Goal: Navigation & Orientation: Understand site structure

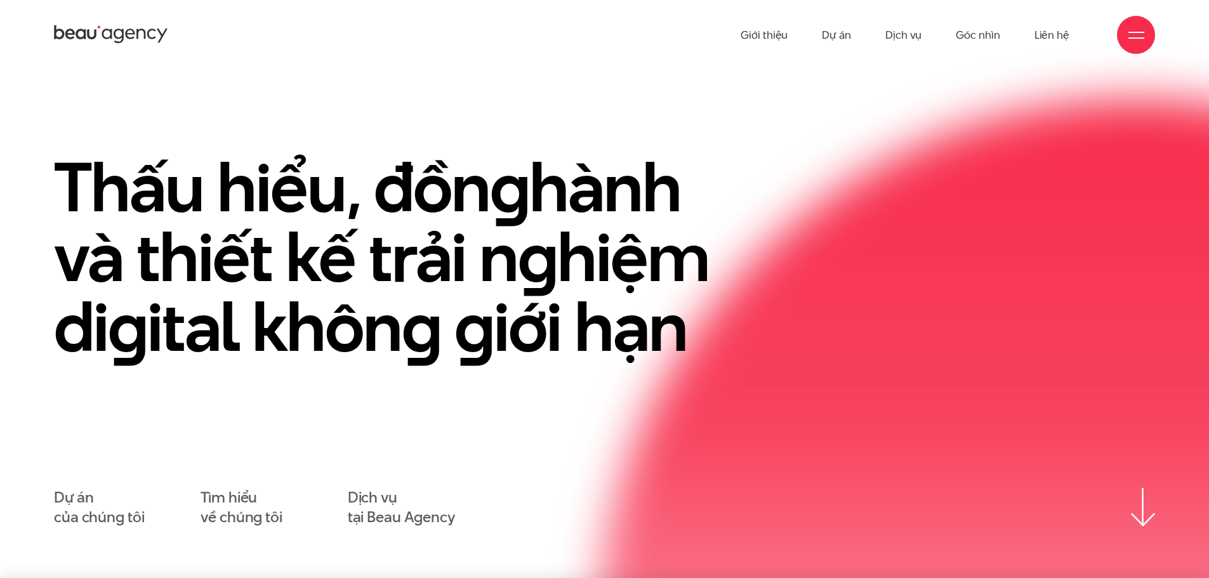
click at [790, 36] on ul "Giới thiệu Dự án Dịch vụ Góc nhìn Liên hệ" at bounding box center [905, 35] width 329 height 70
click at [752, 37] on link "Giới thiệu" at bounding box center [764, 35] width 47 height 70
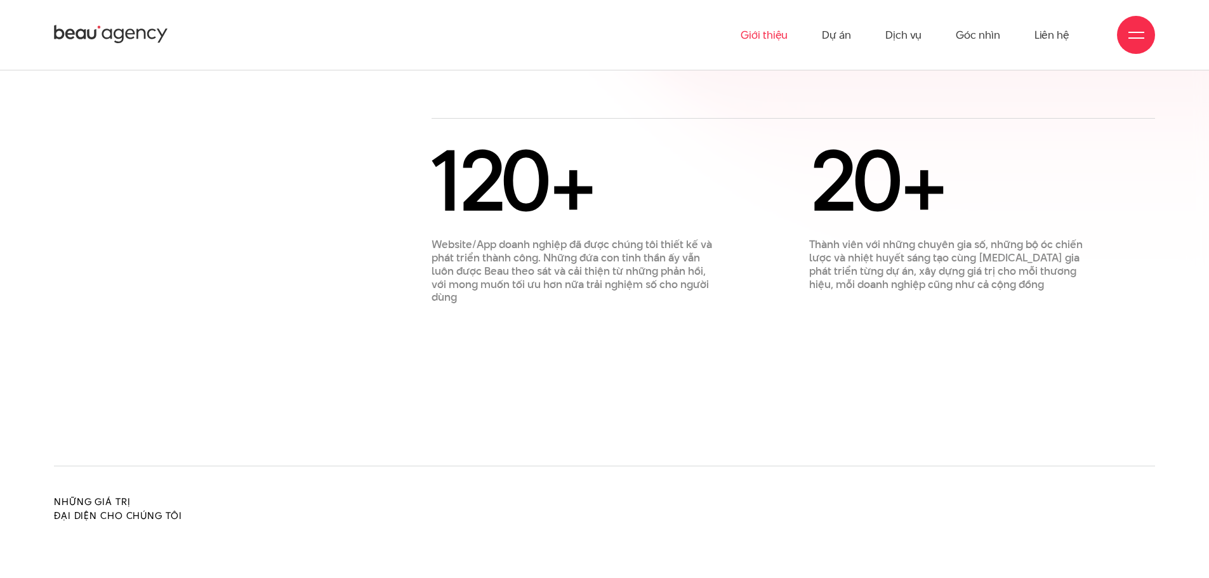
scroll to position [1016, 0]
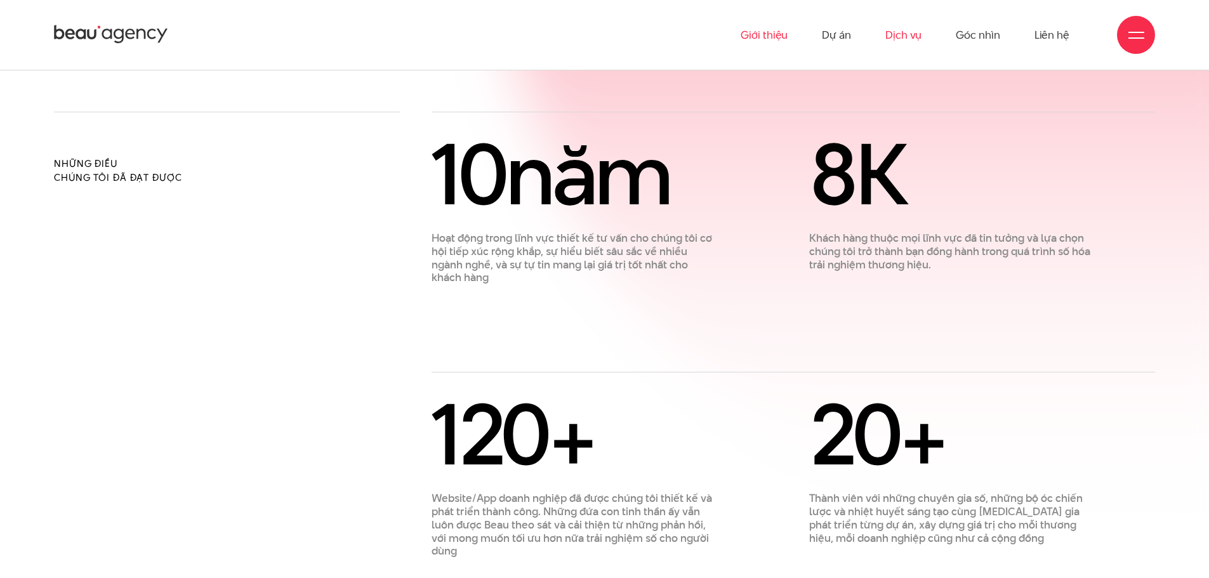
click at [916, 39] on link "Dịch vụ" at bounding box center [904, 35] width 36 height 70
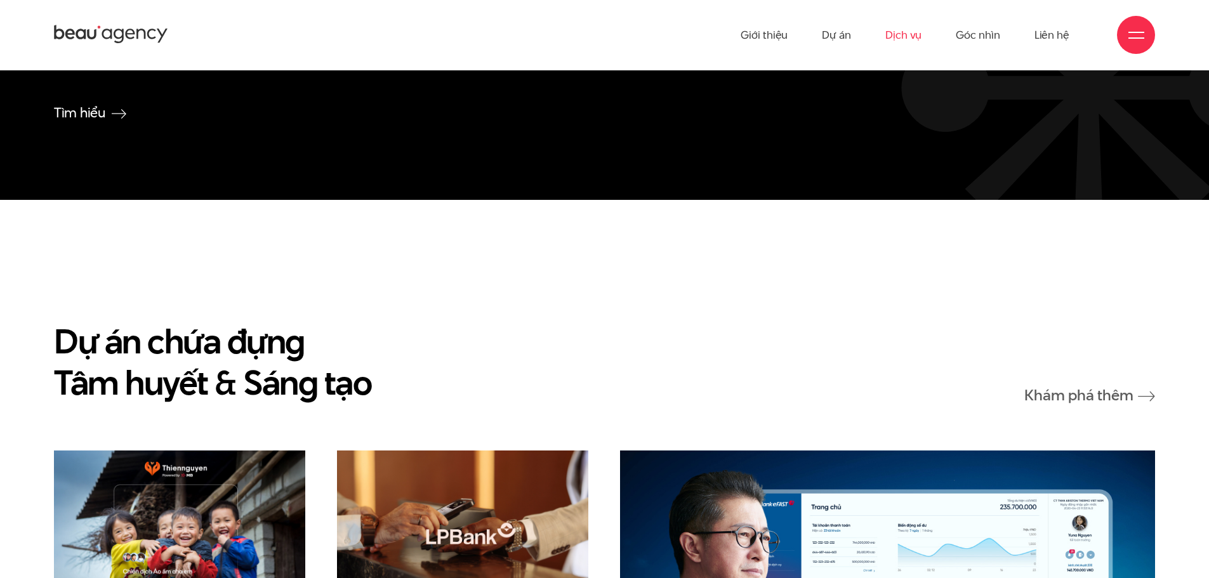
scroll to position [3111, 0]
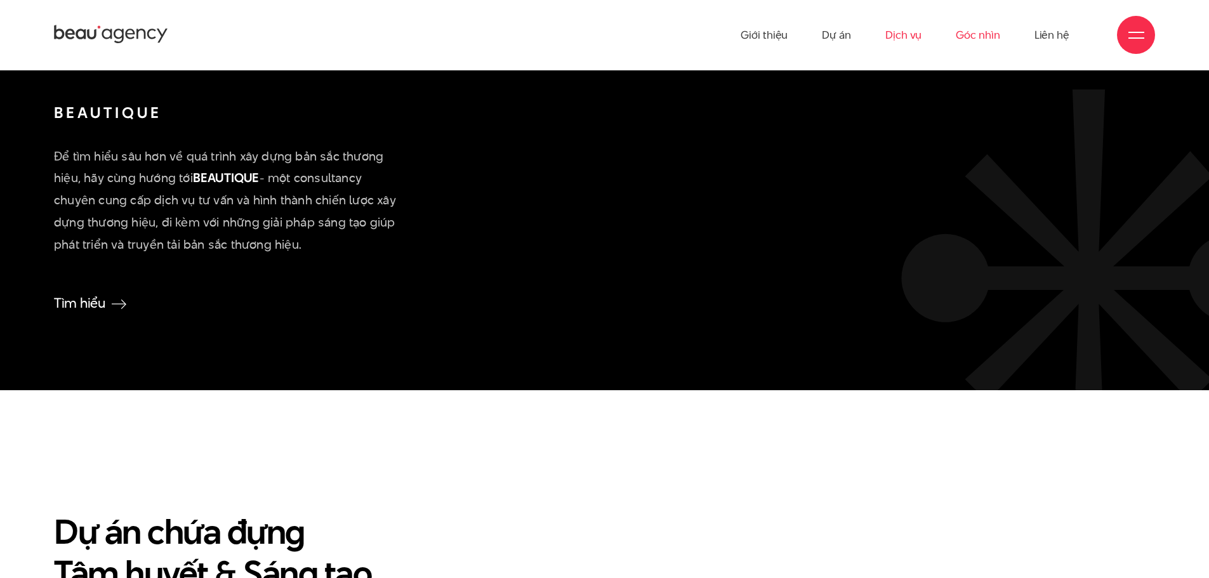
click at [996, 29] on link "Góc nhìn" at bounding box center [978, 35] width 44 height 70
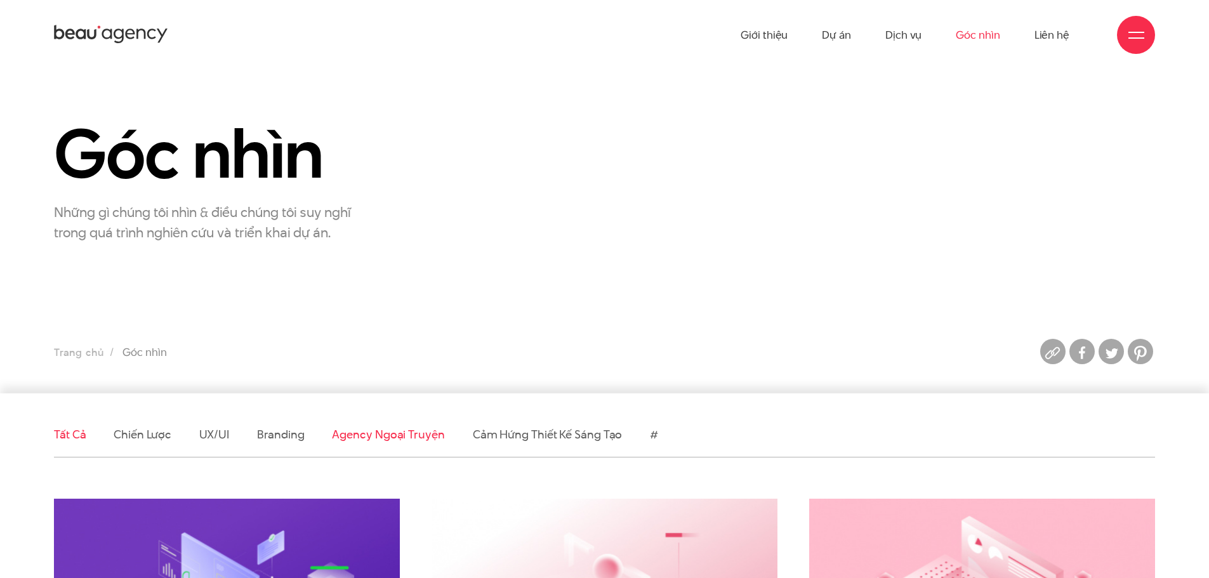
click at [385, 431] on link "Agency ngoại truyện" at bounding box center [388, 435] width 112 height 16
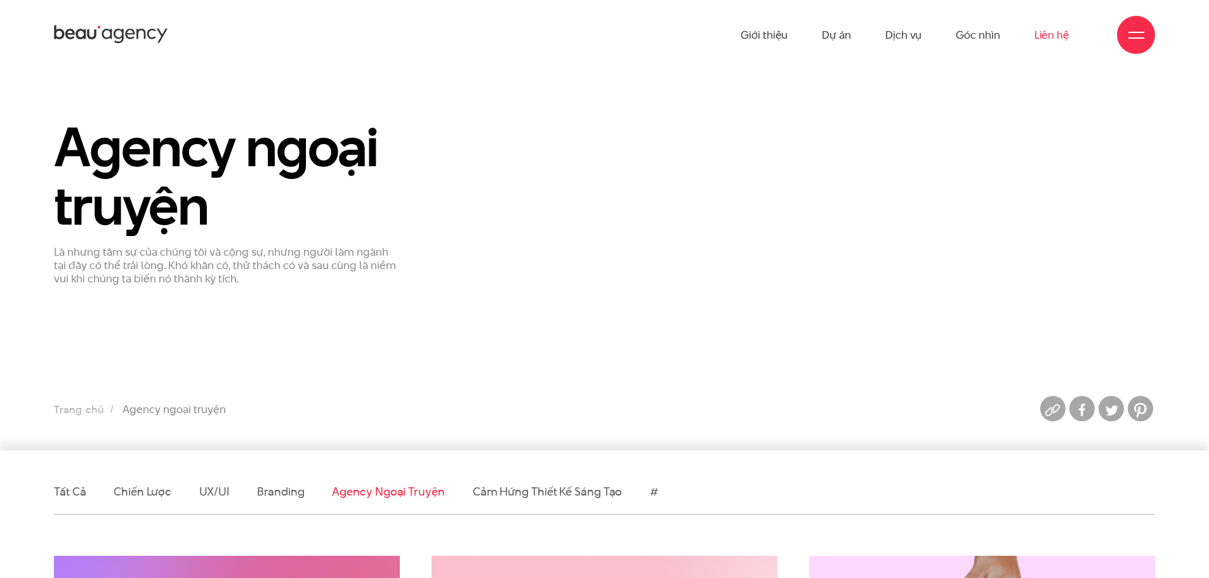
click at [1037, 41] on link "Liên hệ" at bounding box center [1052, 35] width 35 height 70
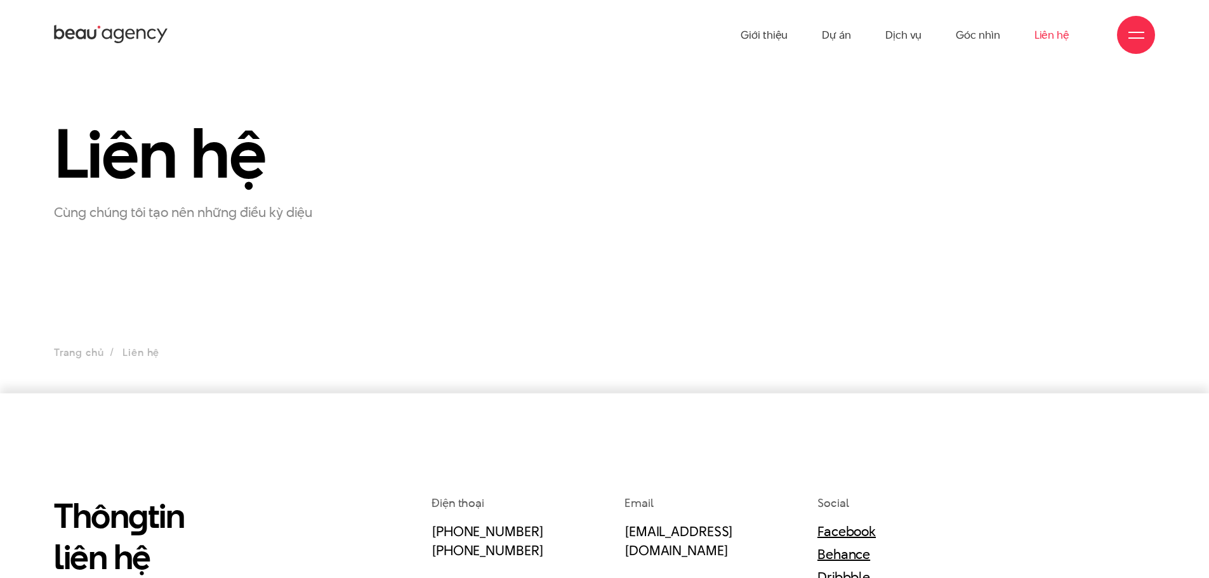
click at [1177, 45] on div "Giới thiệu Dự án Dịch vụ Góc nhìn Liên hệ" at bounding box center [604, 35] width 1209 height 70
click at [1155, 41] on div "Giới thiệu Dự án Dịch vụ Góc nhìn Liên hệ" at bounding box center [604, 35] width 1209 height 70
click at [1141, 39] on div at bounding box center [1137, 35] width 16 height 16
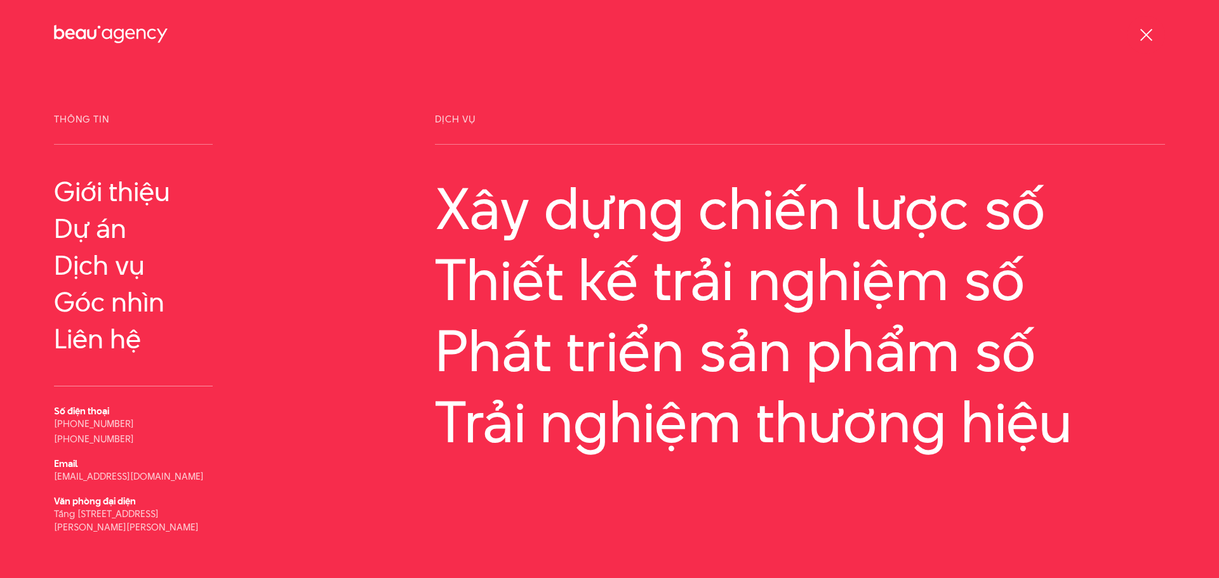
click at [1140, 38] on div at bounding box center [1146, 35] width 16 height 16
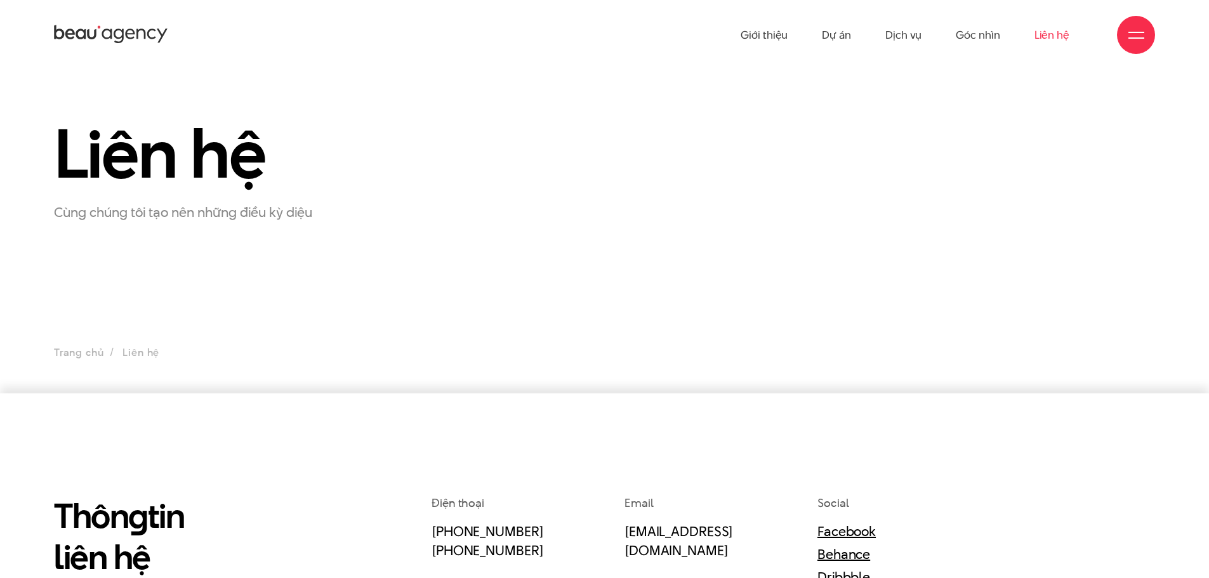
click at [102, 34] on icon at bounding box center [111, 34] width 114 height 22
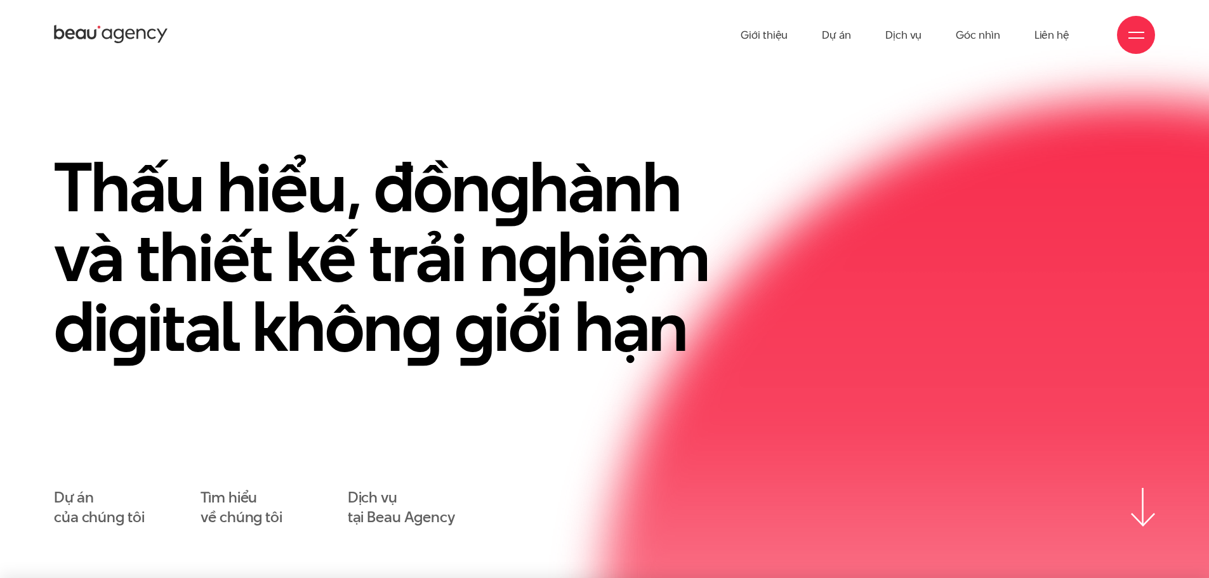
click at [116, 41] on icon at bounding box center [111, 34] width 114 height 22
